Goal: Obtain resource: Download file/media

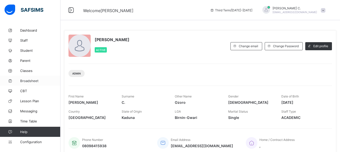
click at [28, 80] on span "Broadsheet" at bounding box center [40, 81] width 40 height 4
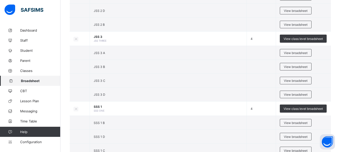
scroll to position [479, 0]
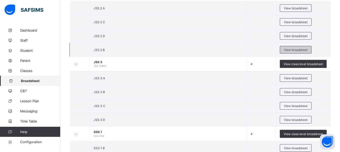
click at [296, 48] on span "View broadsheet" at bounding box center [296, 50] width 24 height 4
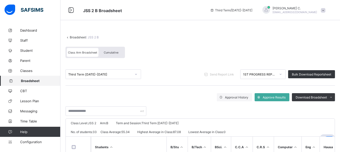
click at [285, 76] on div at bounding box center [281, 74] width 9 height 8
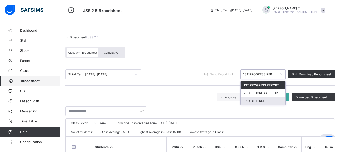
click at [258, 101] on div "END OF TERM" at bounding box center [263, 101] width 45 height 8
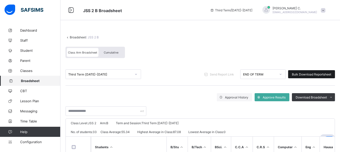
click at [307, 74] on span "Bulk Download Reportsheet" at bounding box center [311, 74] width 39 height 4
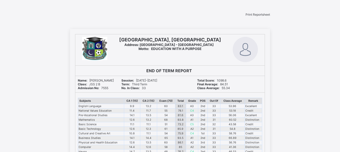
click at [262, 16] on span "Print Reportsheet" at bounding box center [258, 15] width 24 height 4
